Goal: Browse casually

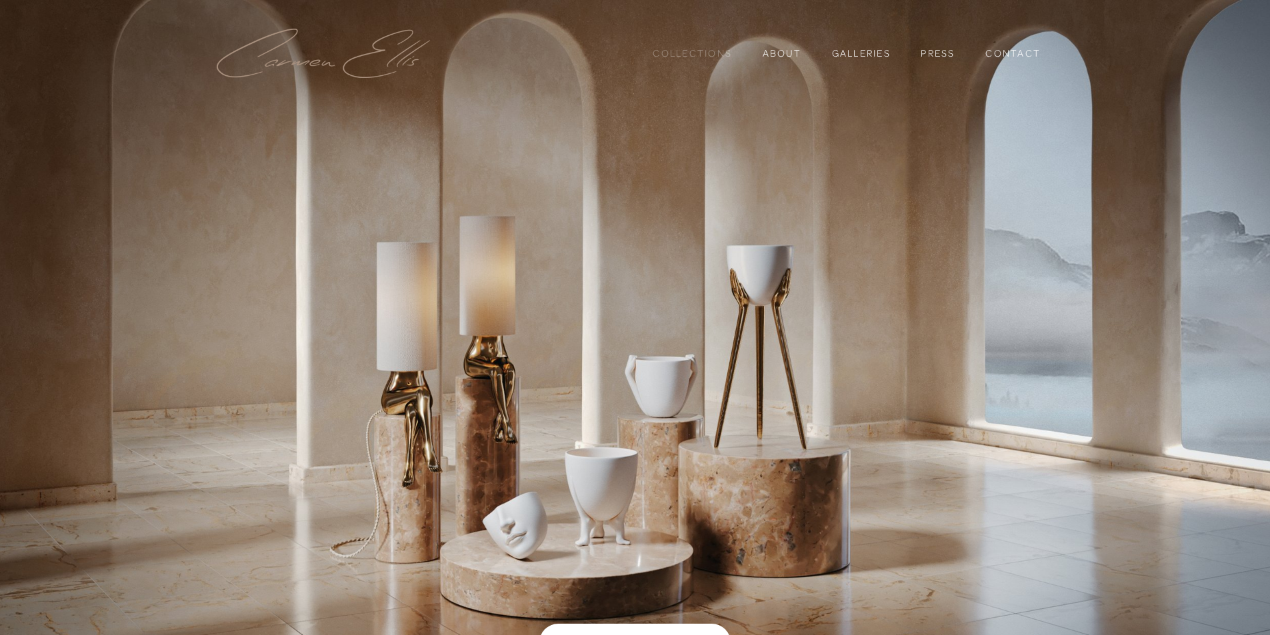
click at [677, 52] on link "Collections" at bounding box center [692, 53] width 79 height 23
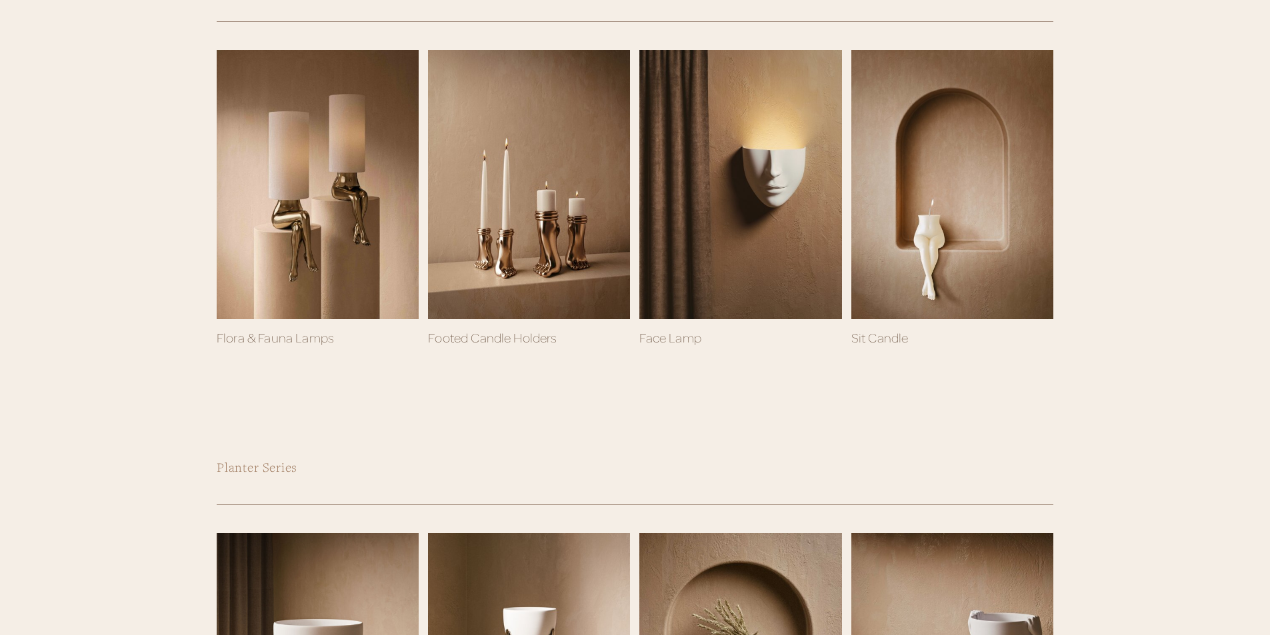
scroll to position [729, 0]
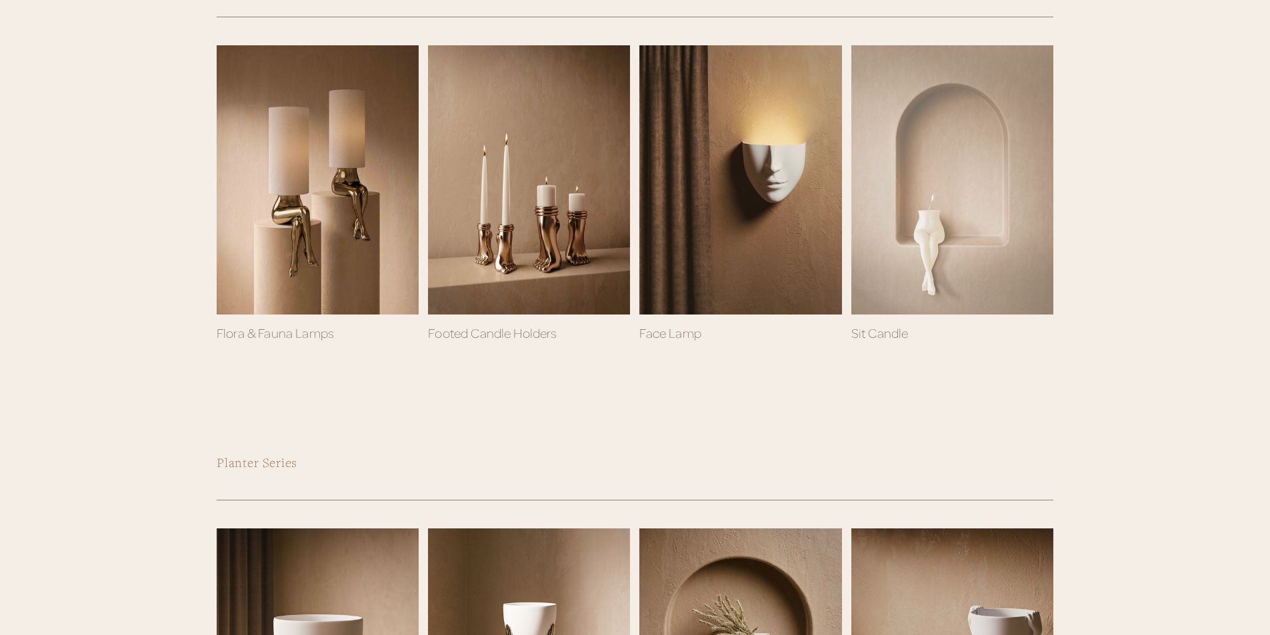
click at [921, 235] on div at bounding box center [952, 179] width 202 height 269
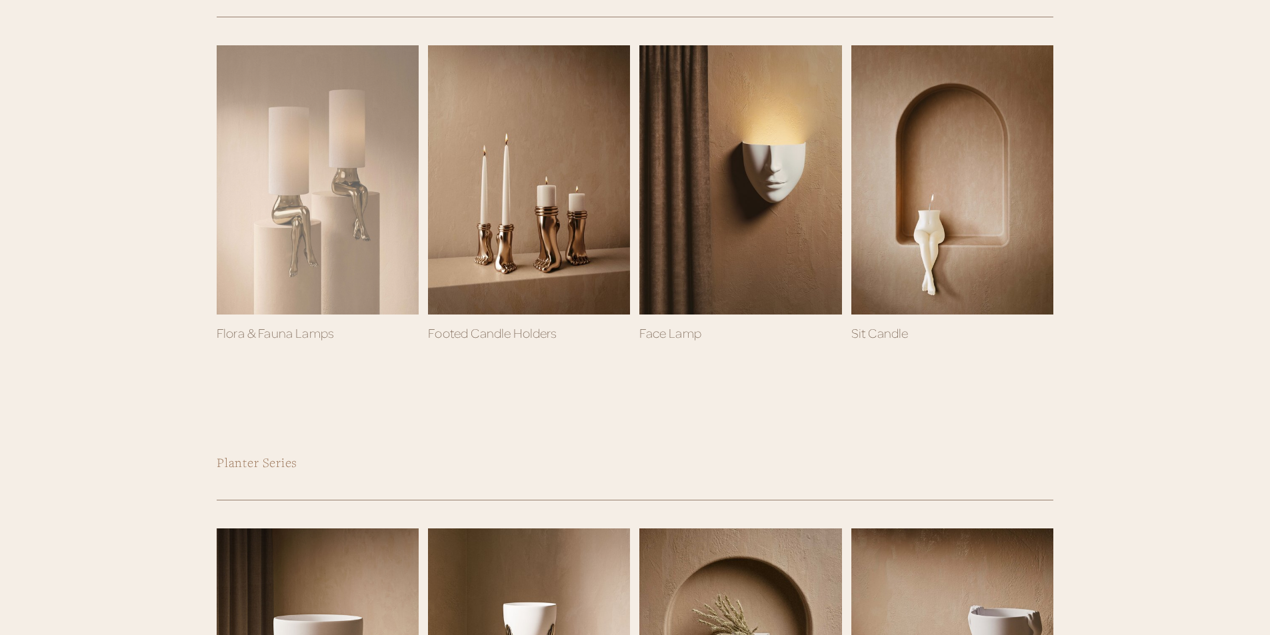
click at [286, 263] on div at bounding box center [318, 179] width 202 height 269
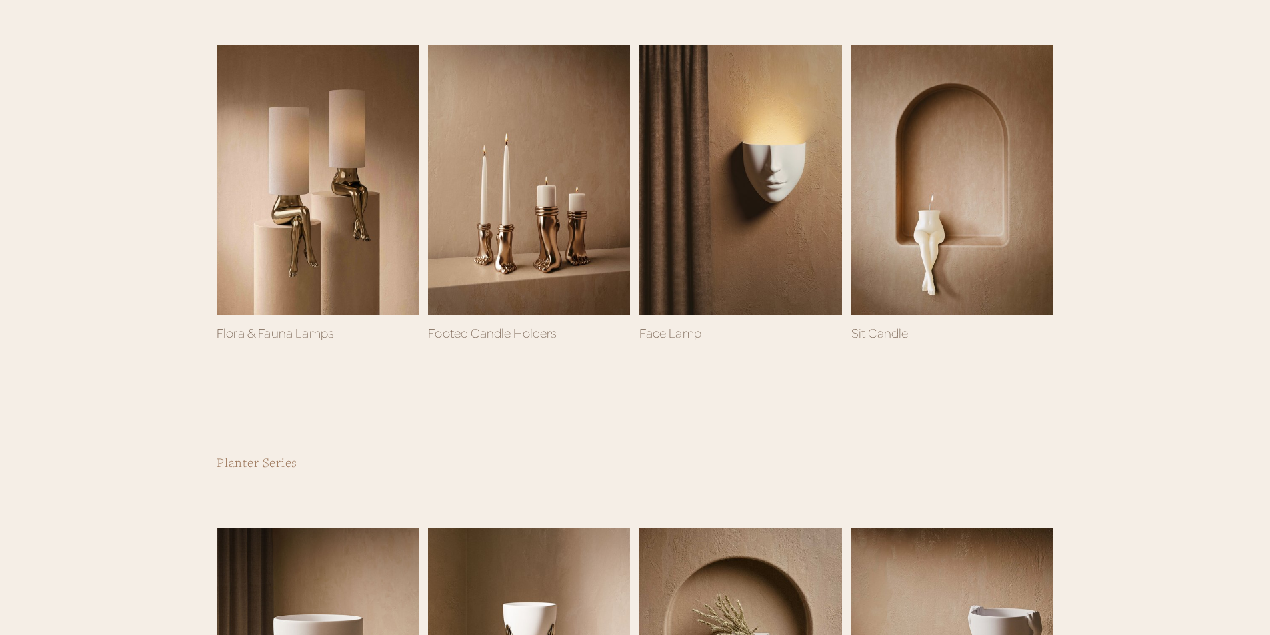
click at [489, 331] on link "Footed Candle Holders" at bounding box center [492, 332] width 129 height 15
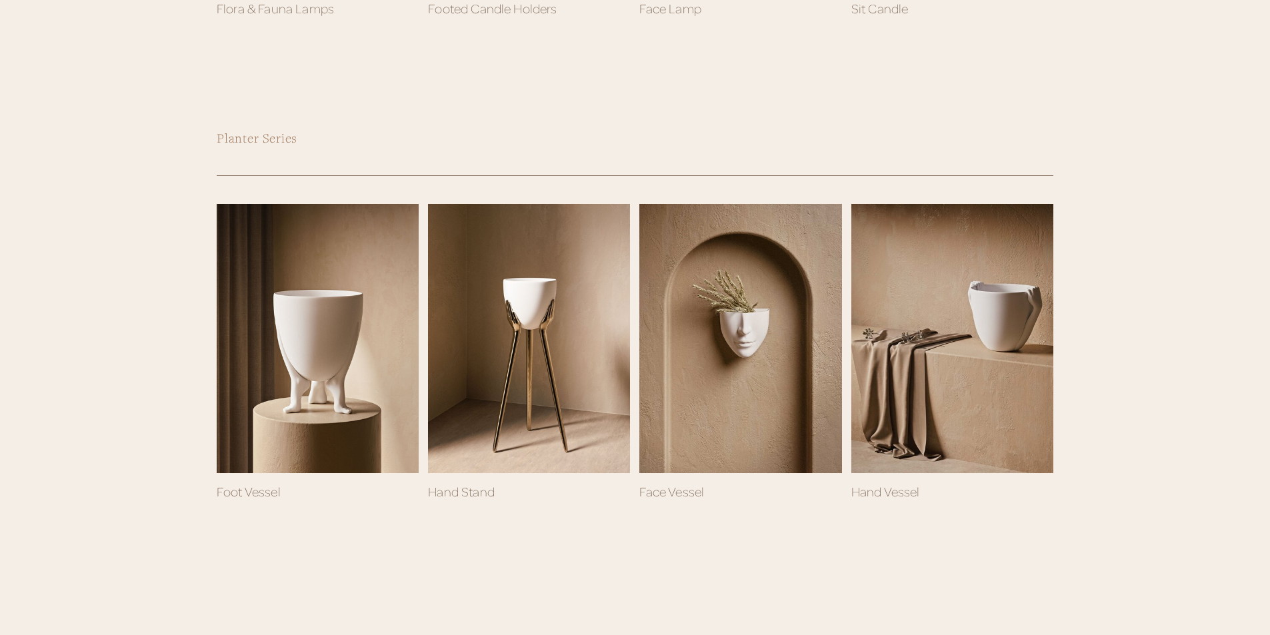
scroll to position [1058, 0]
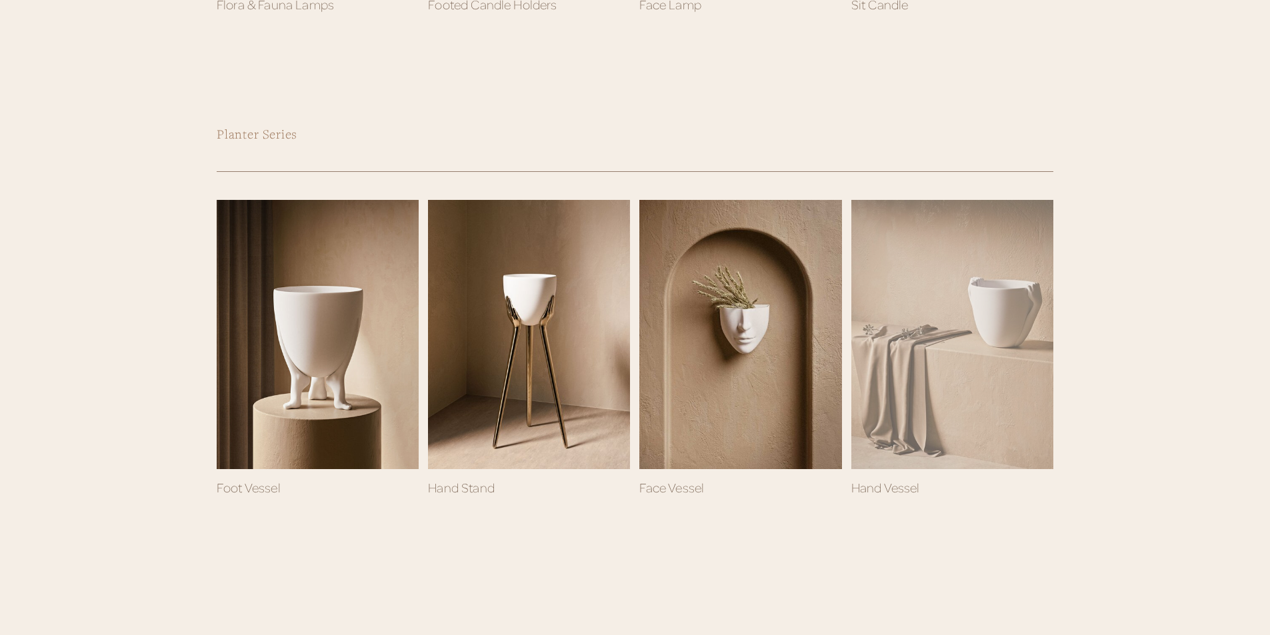
click at [915, 351] on div "Sold Out" at bounding box center [952, 334] width 202 height 269
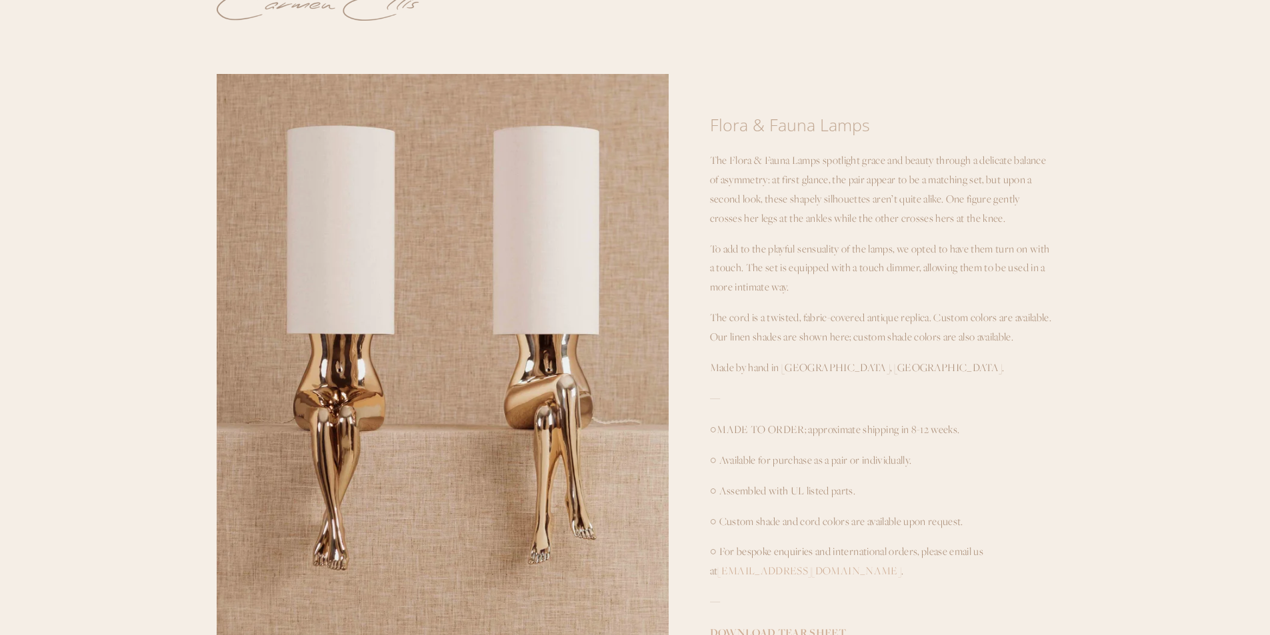
scroll to position [37, 0]
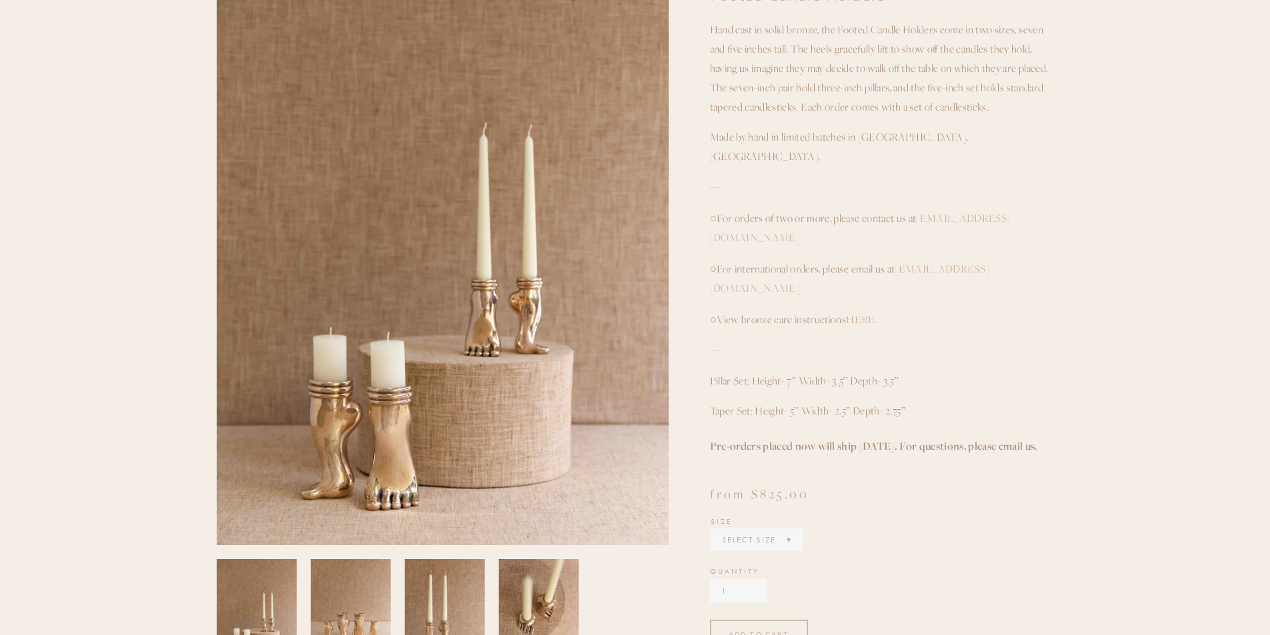
scroll to position [195, 0]
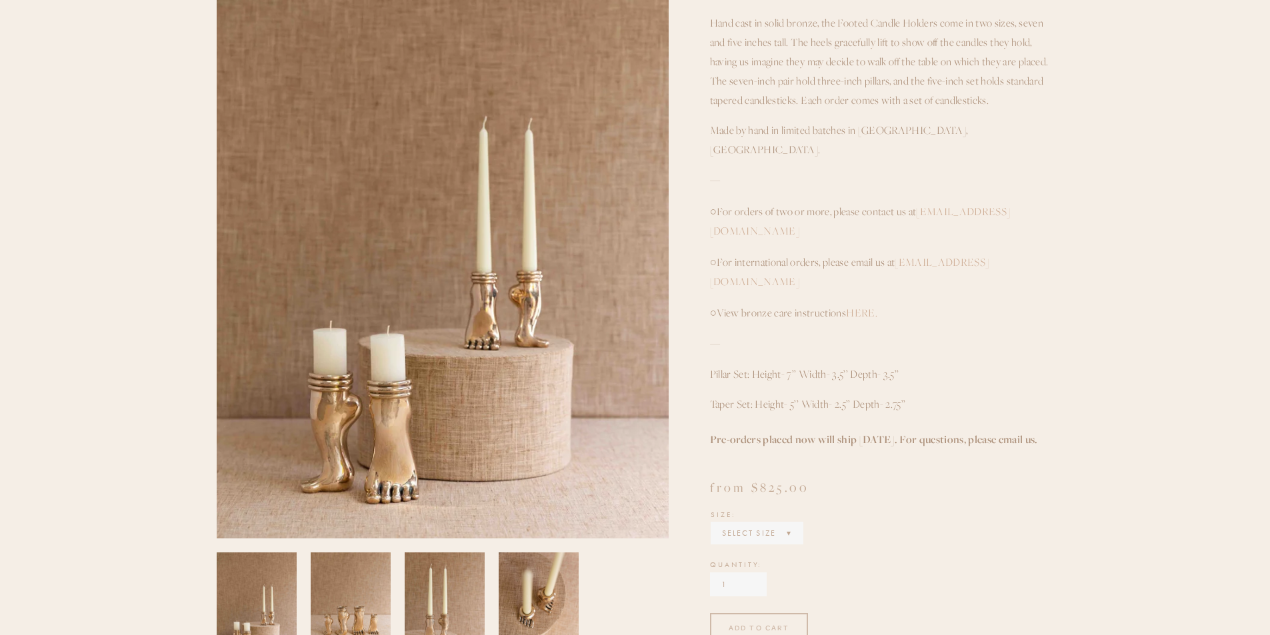
click at [735, 523] on select "Select Size 7 Inch Pillar Set 5 Inch Taper Set" at bounding box center [757, 533] width 90 height 20
select select "7 Inch Pillar Set"
click at [712, 523] on select "Select Size 7 Inch Pillar Set 5 Inch Taper Set" at bounding box center [757, 533] width 90 height 20
